Goal: Browse casually

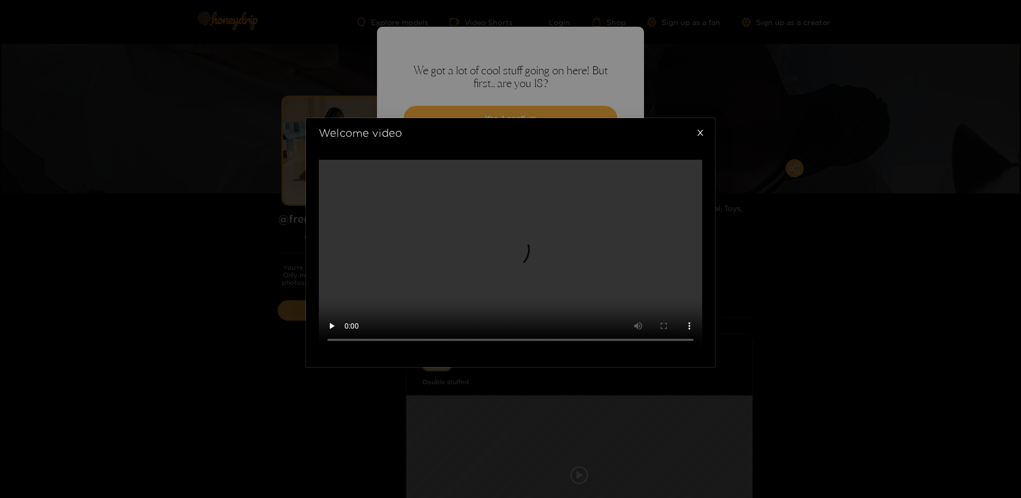
click at [586, 160] on video at bounding box center [510, 256] width 383 height 192
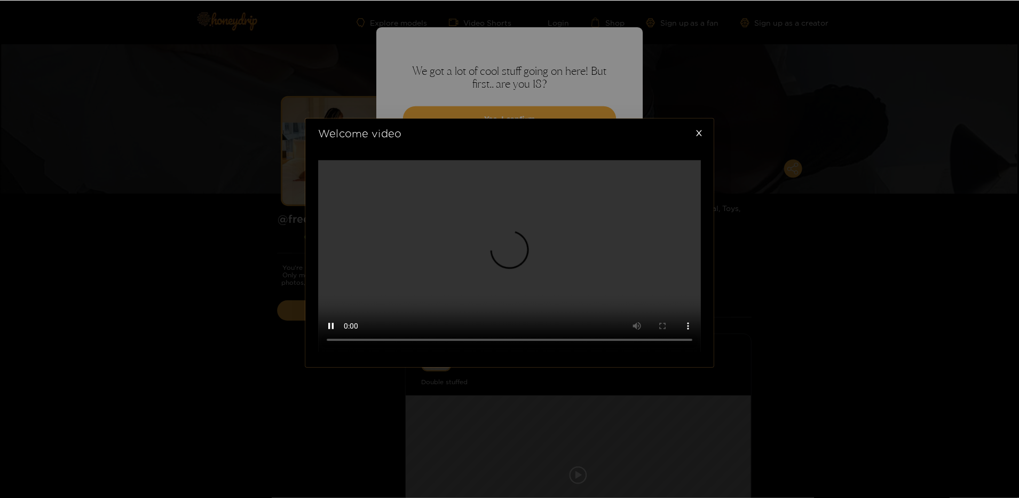
scroll to position [6, 0]
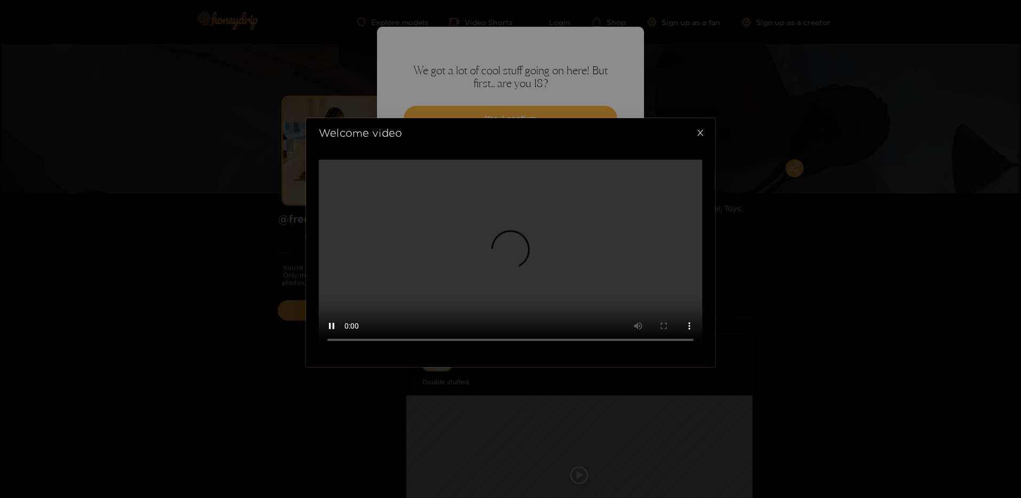
click at [697, 129] on icon "close" at bounding box center [700, 133] width 8 height 8
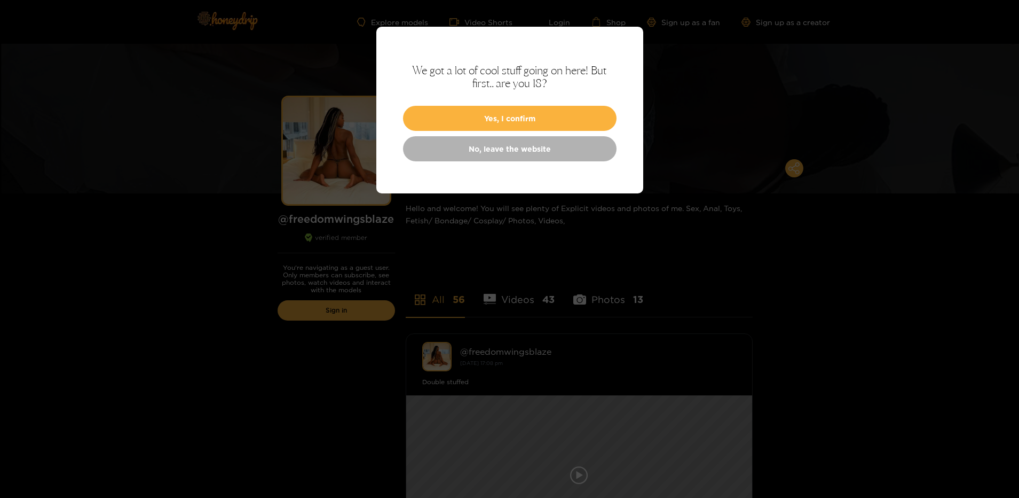
click at [560, 110] on button "Yes, I confirm" at bounding box center [510, 118] width 214 height 25
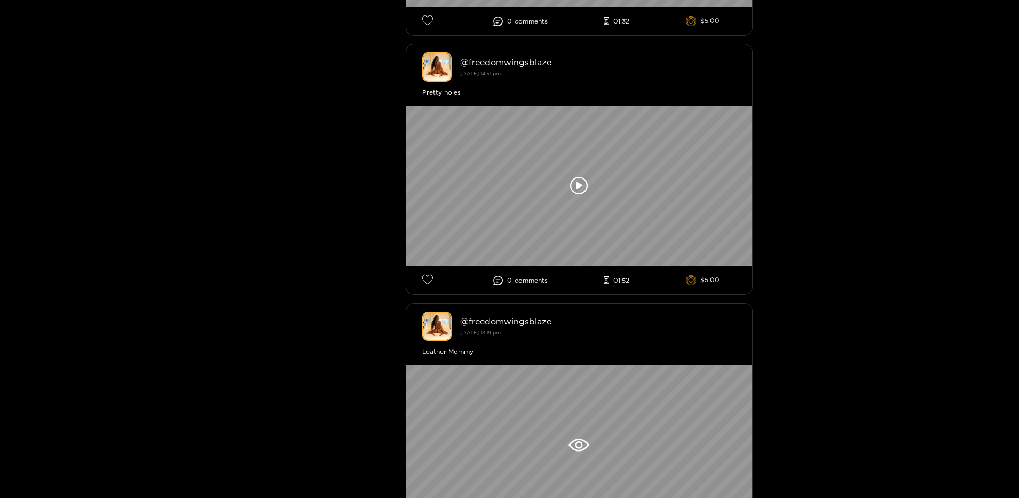
scroll to position [1317, 0]
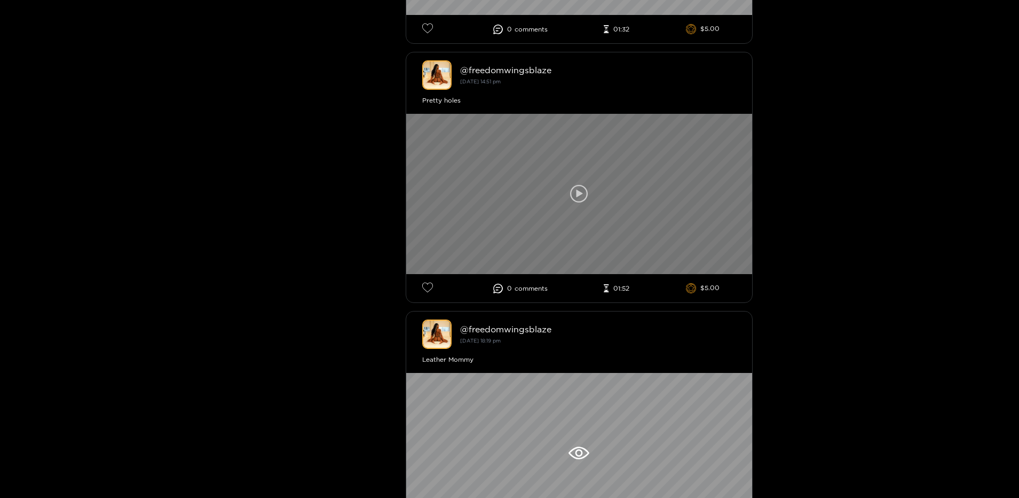
click at [580, 195] on icon at bounding box center [579, 194] width 18 height 18
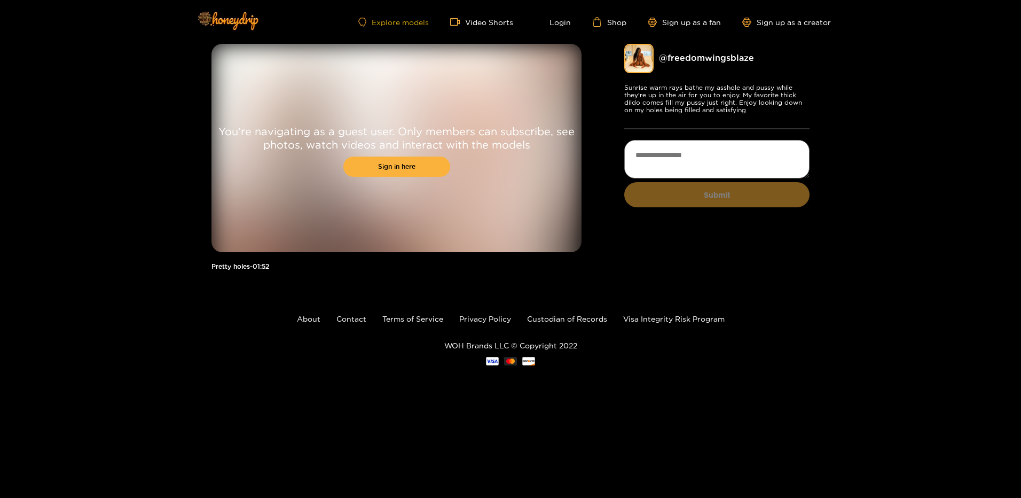
click at [412, 22] on link "Explore models" at bounding box center [393, 22] width 70 height 9
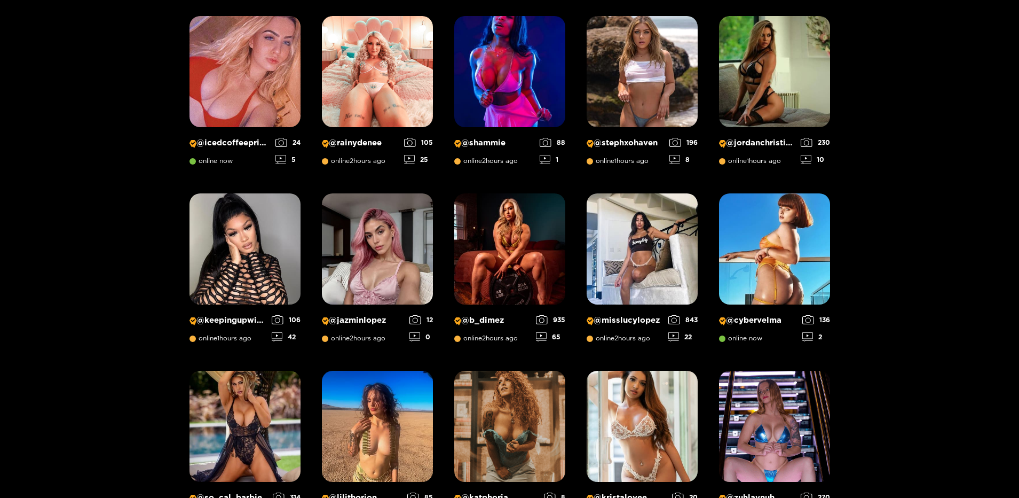
scroll to position [566, 0]
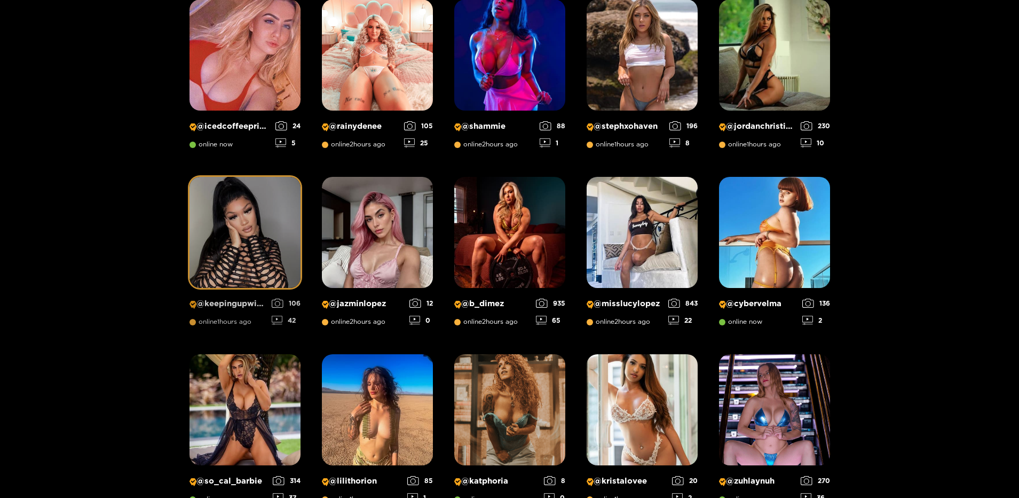
click at [247, 243] on img at bounding box center [245, 232] width 111 height 111
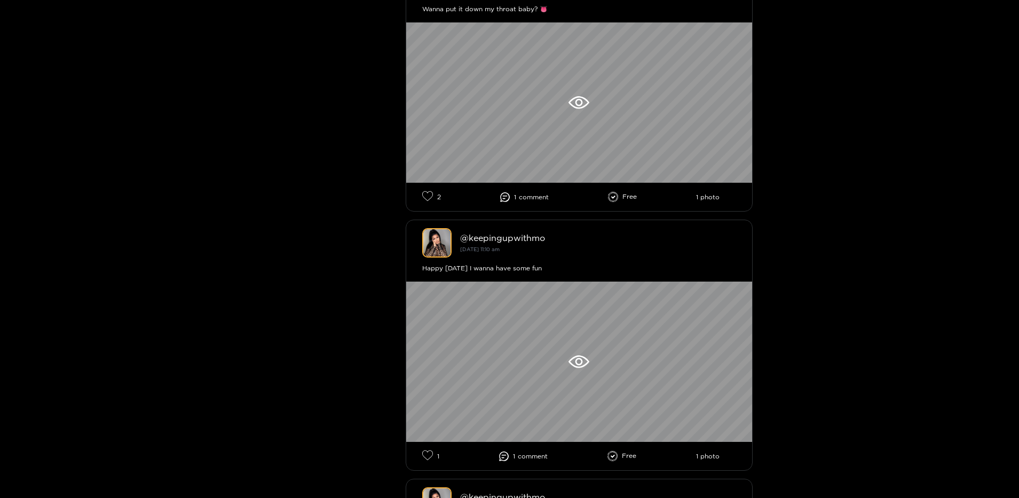
scroll to position [605, 0]
